Goal: Transaction & Acquisition: Book appointment/travel/reservation

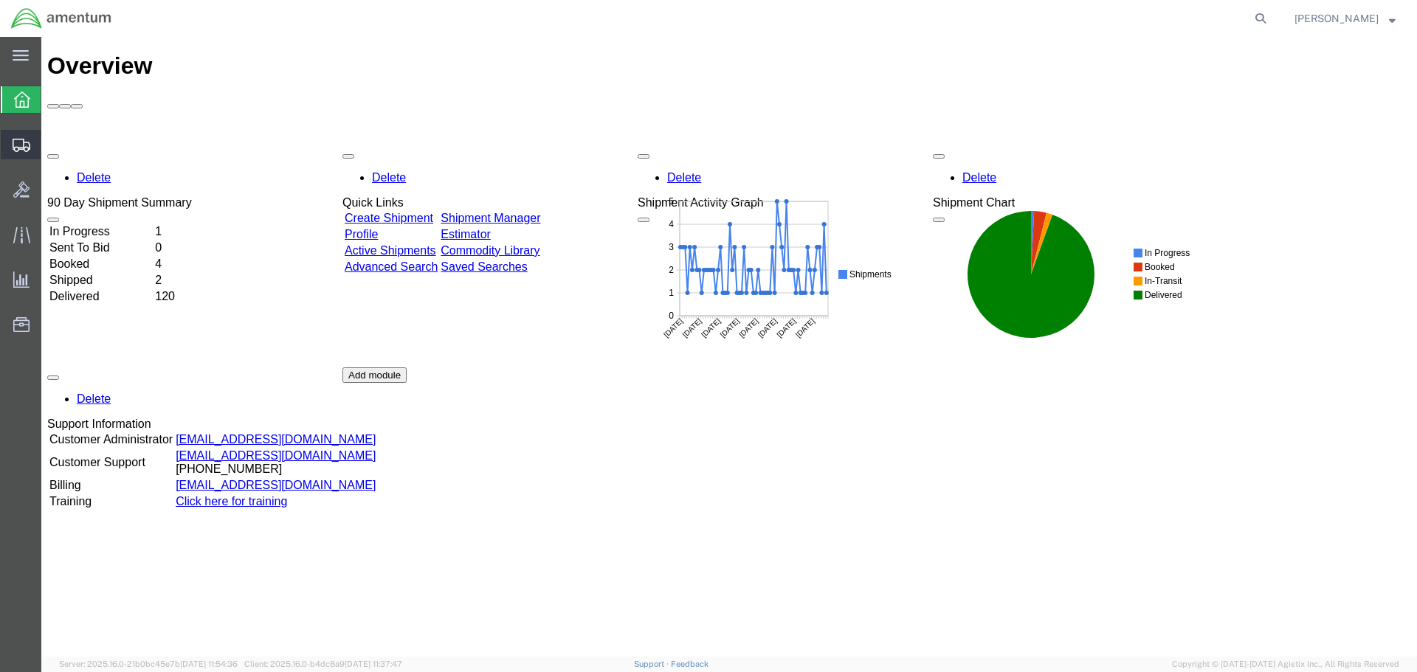
click at [0, 0] on span "Shipment Manager" at bounding box center [0, 0] width 0 height 0
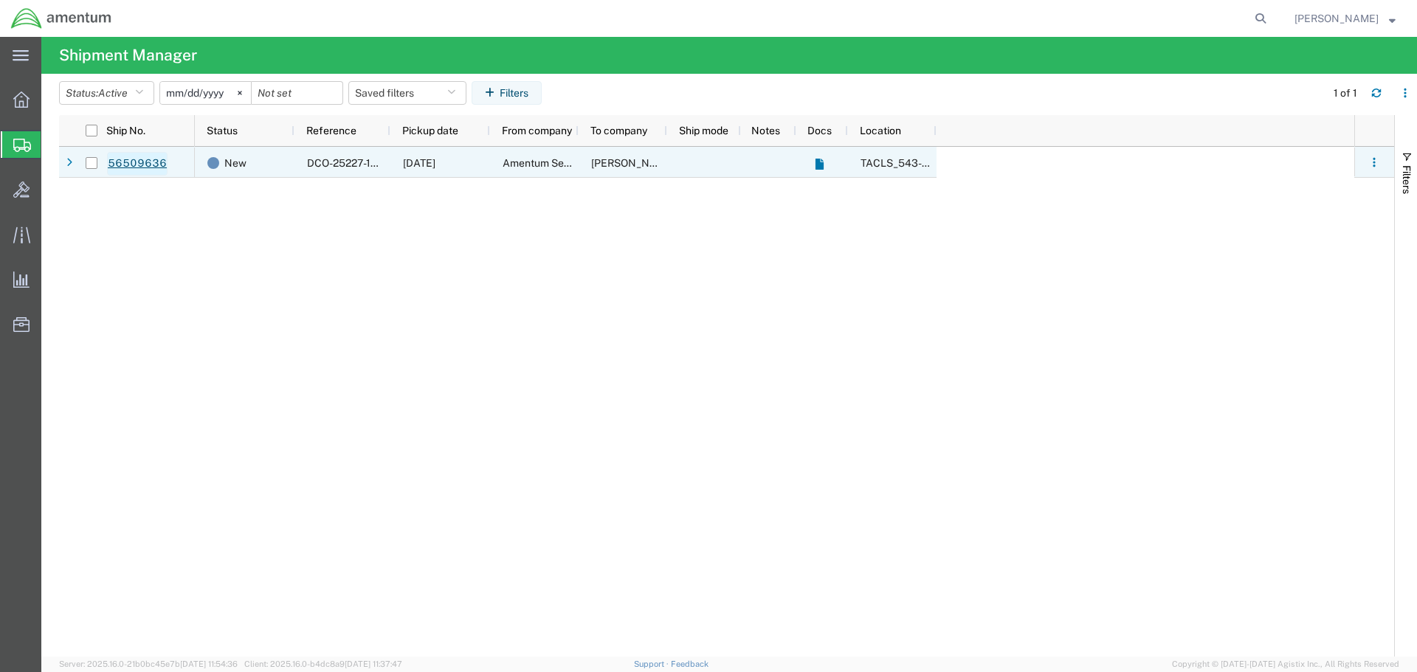
click at [131, 158] on link "56509636" at bounding box center [137, 164] width 61 height 24
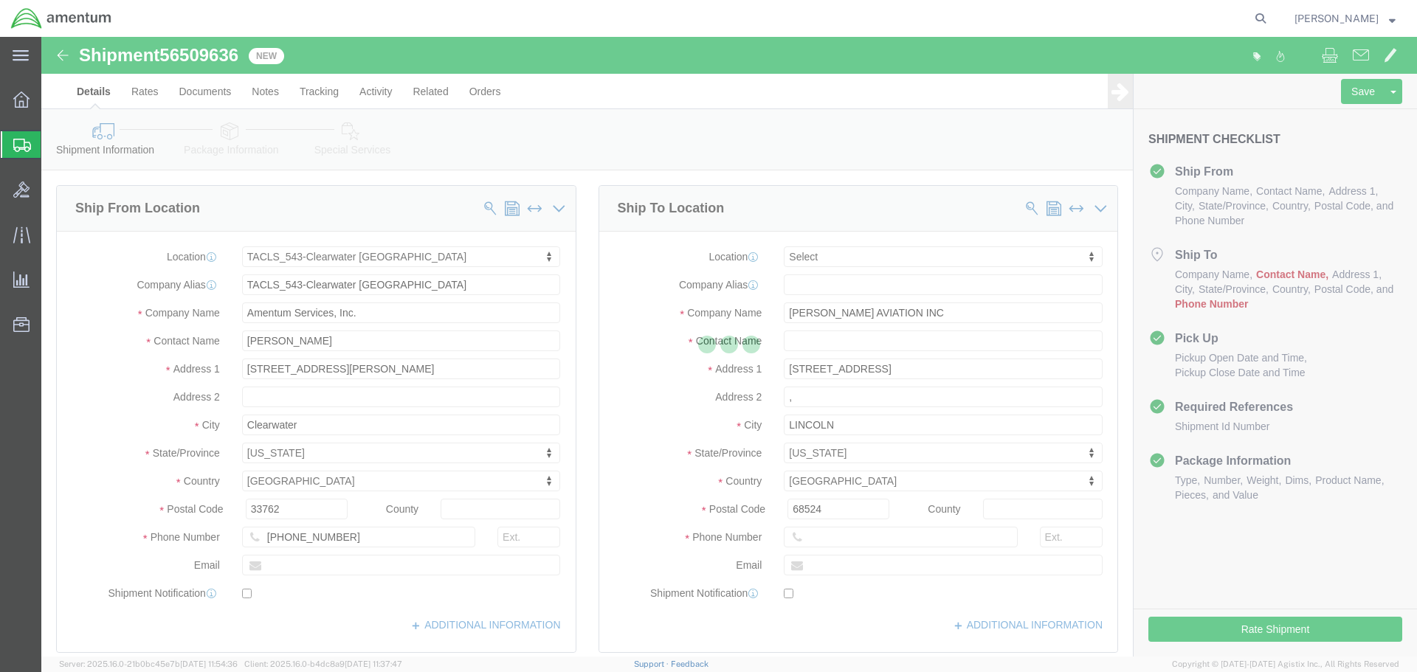
select select "60191"
select select
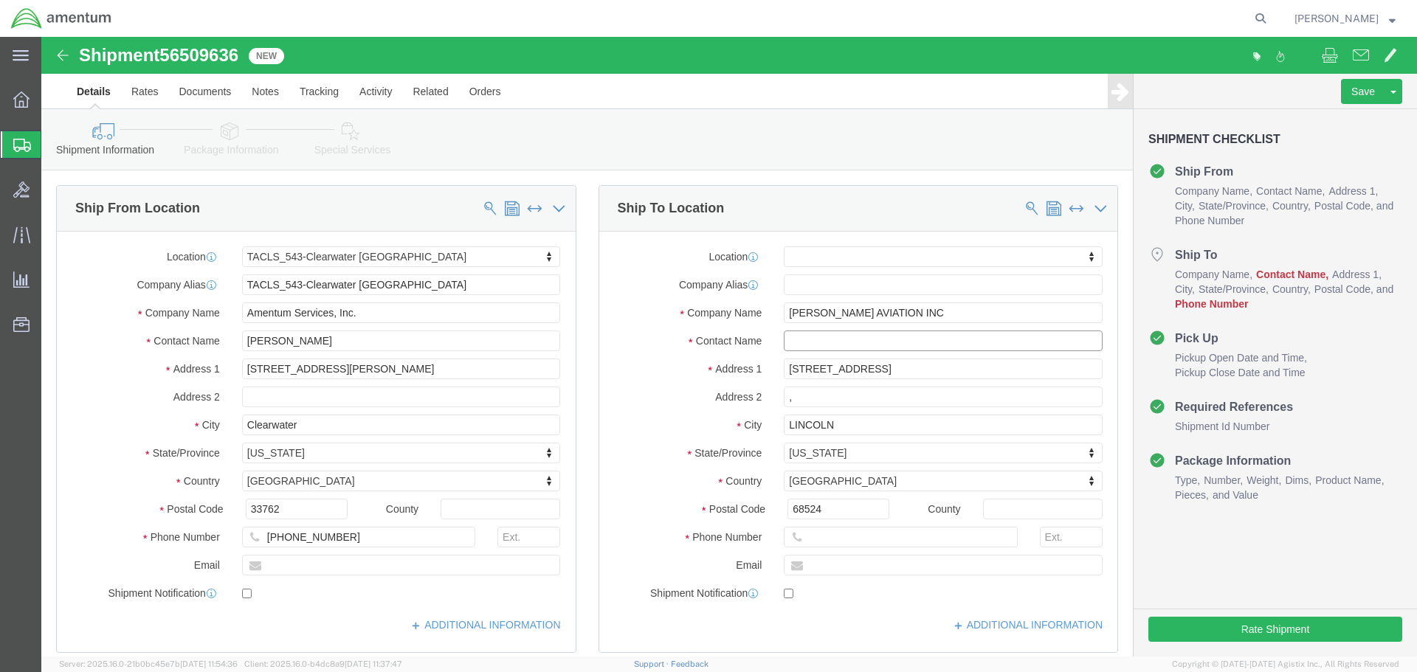
click input "text"
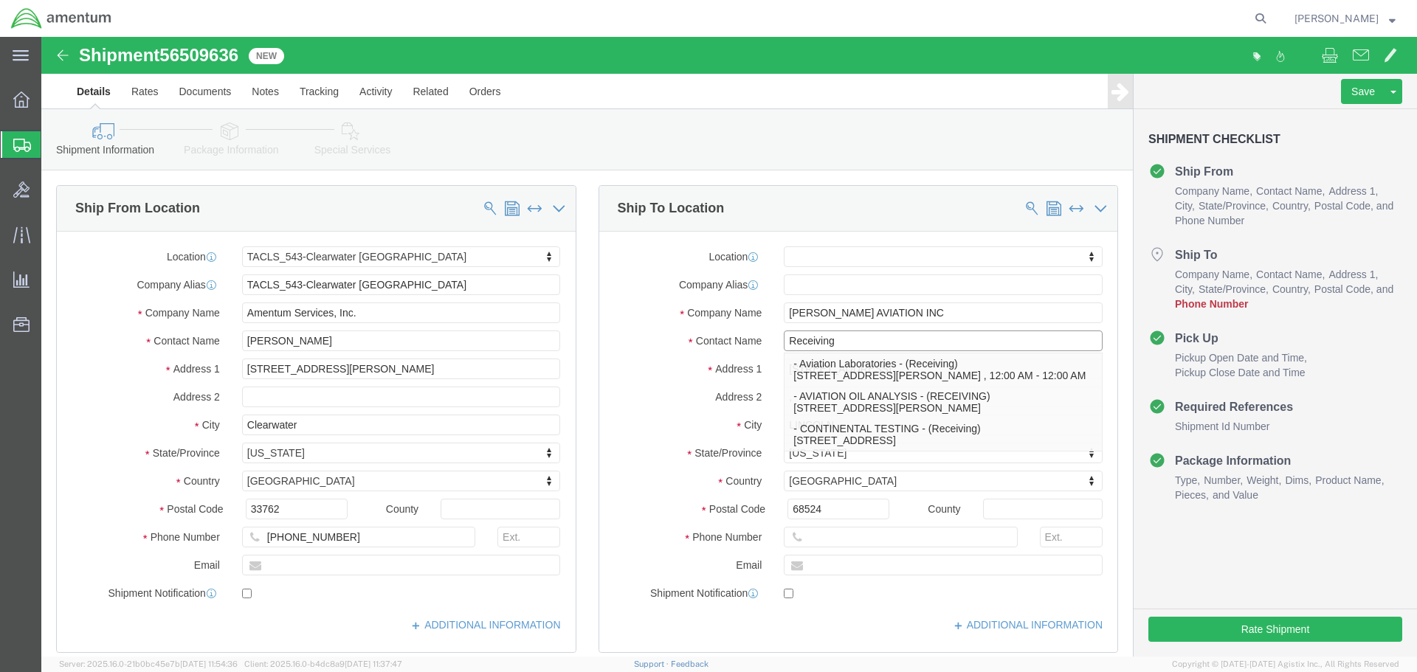
type input "Receiving"
click input "text"
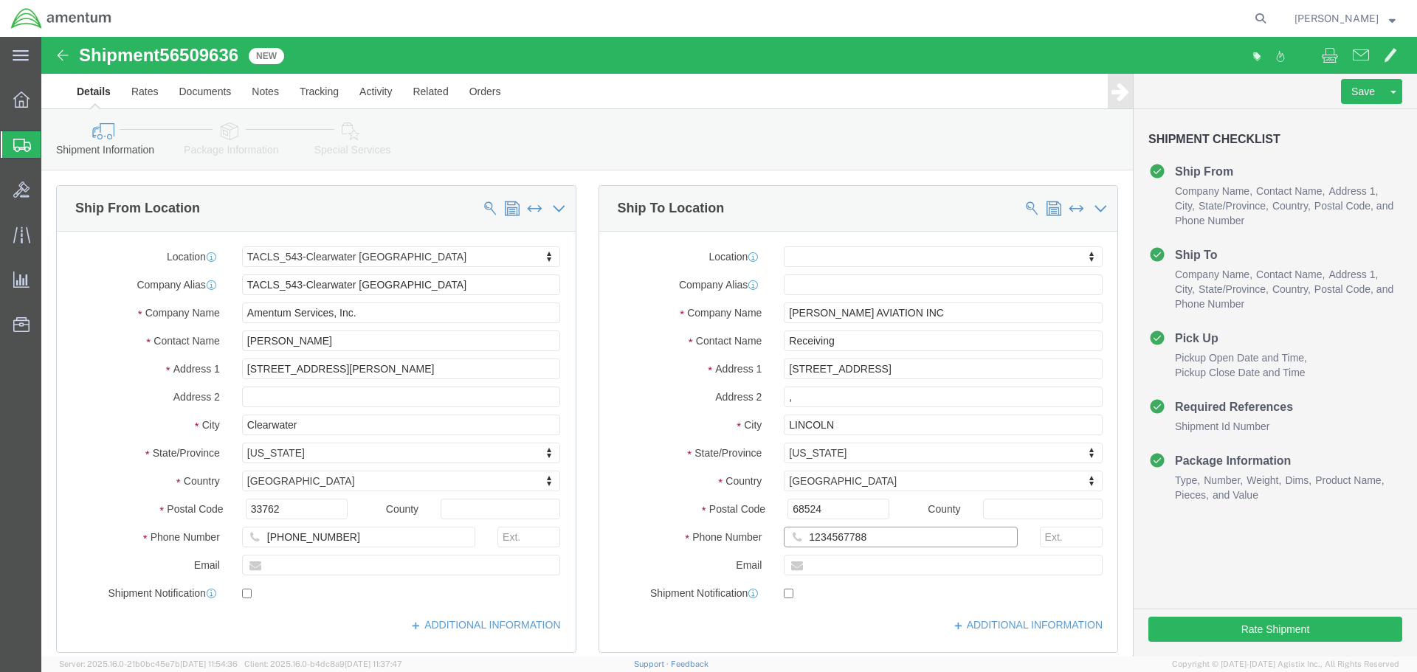
type input "1234567788"
click label "Address 1"
drag, startPoint x: 837, startPoint y: 333, endPoint x: 690, endPoint y: 333, distance: 146.8
click div "Address [STREET_ADDRESS]"
type input "[STREET_ADDRESS]"
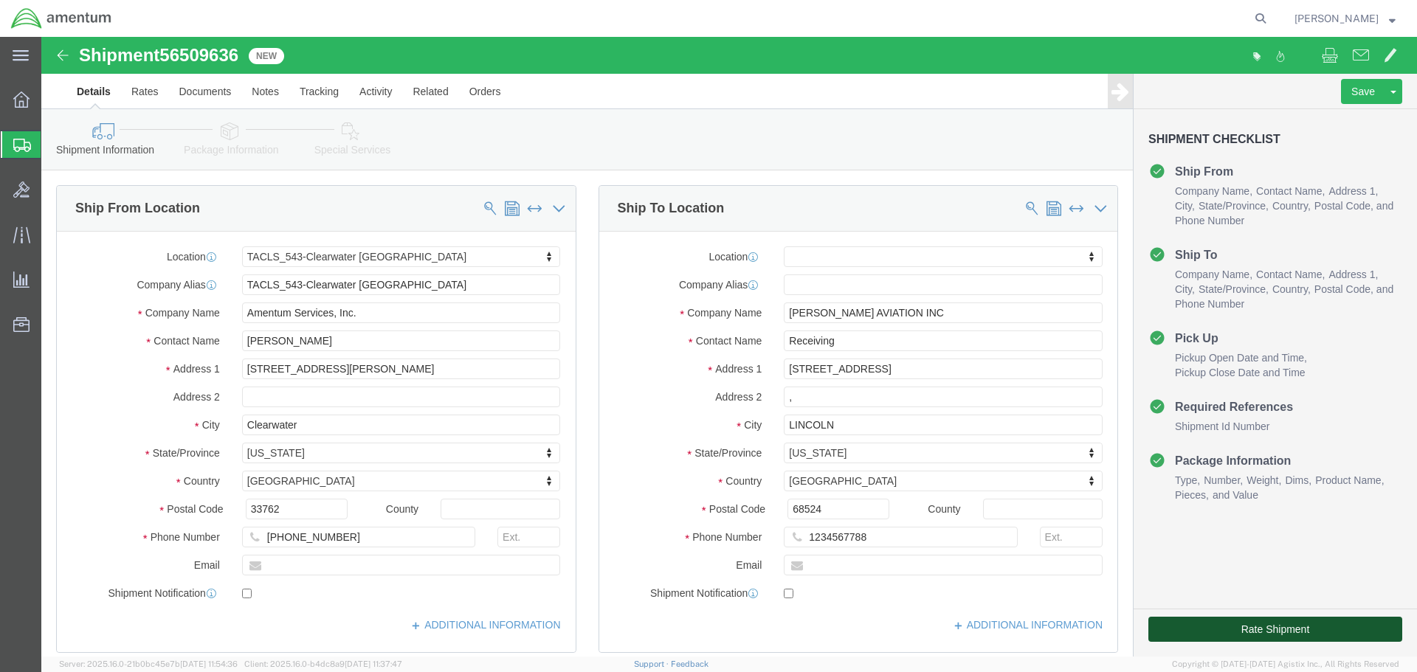
click button "Rate Shipment"
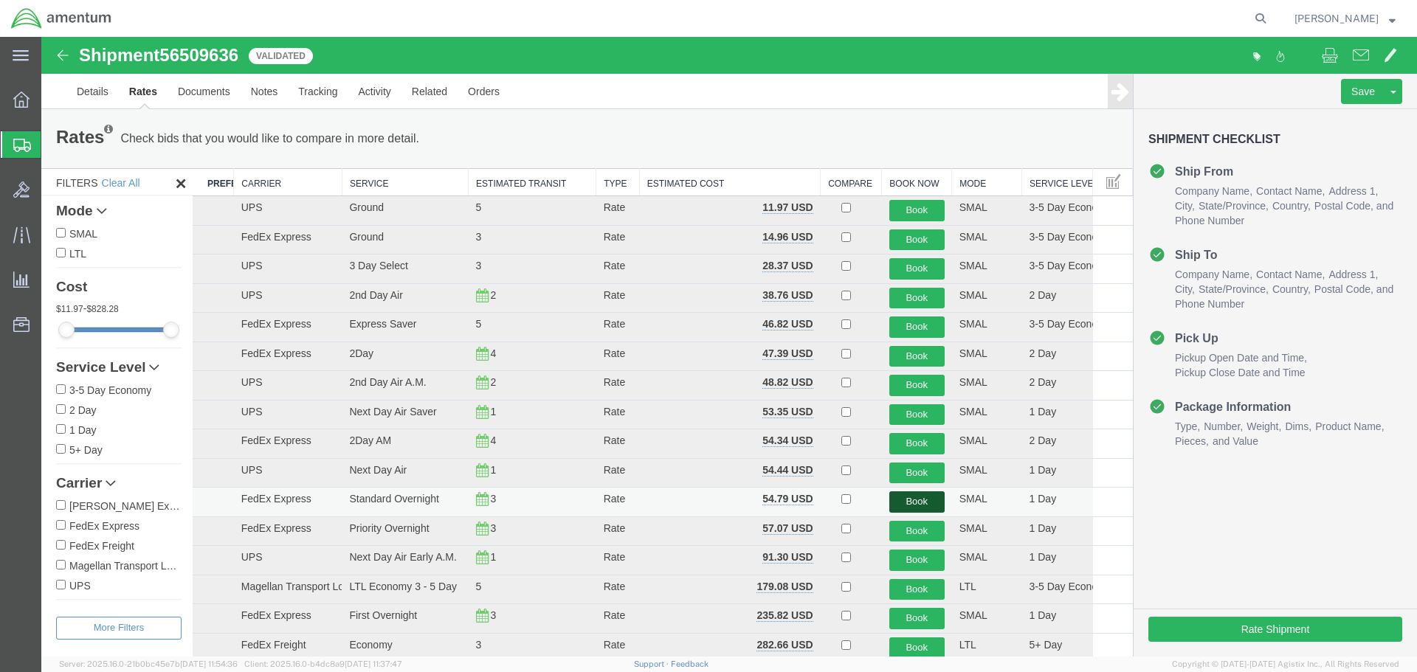
click at [919, 507] on button "Book" at bounding box center [916, 501] width 55 height 21
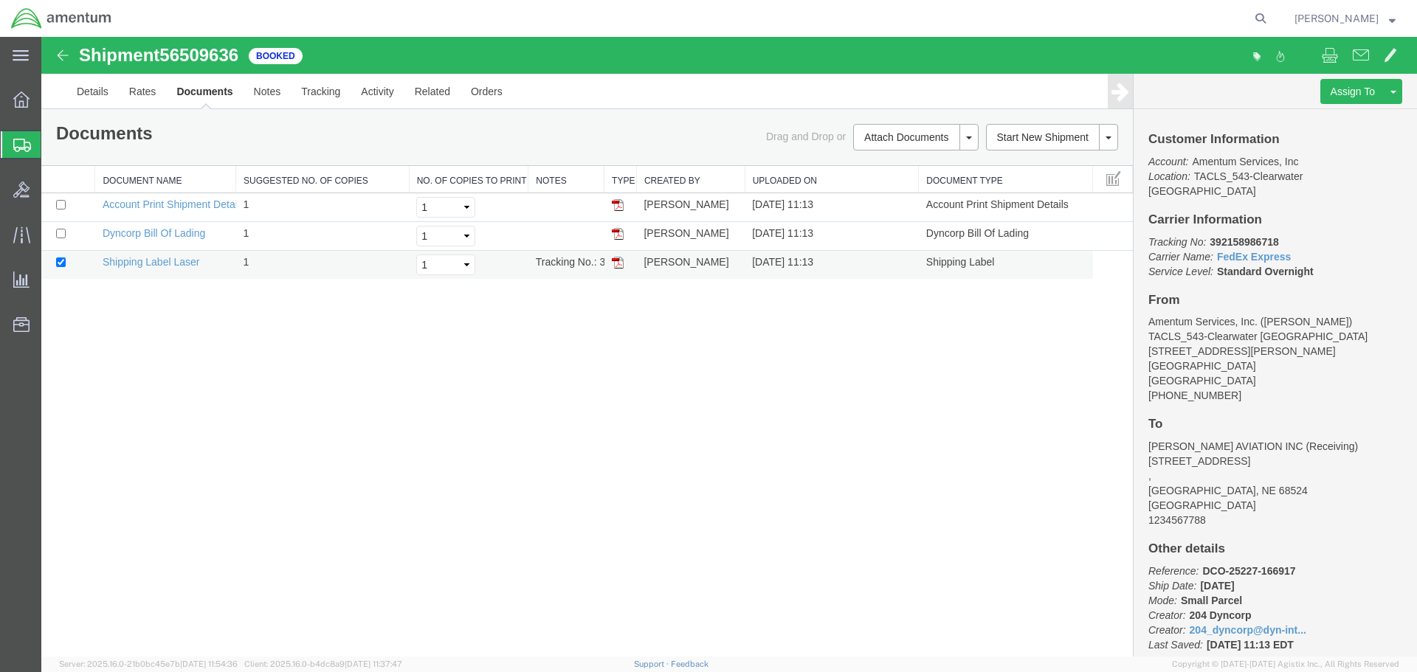
click at [618, 265] on img at bounding box center [618, 263] width 12 height 12
drag, startPoint x: 1277, startPoint y: 225, endPoint x: 1212, endPoint y: 232, distance: 65.3
click at [1212, 236] on b "392158986718" at bounding box center [1243, 242] width 69 height 12
copy b "392158986718"
